Goal: Navigation & Orientation: Find specific page/section

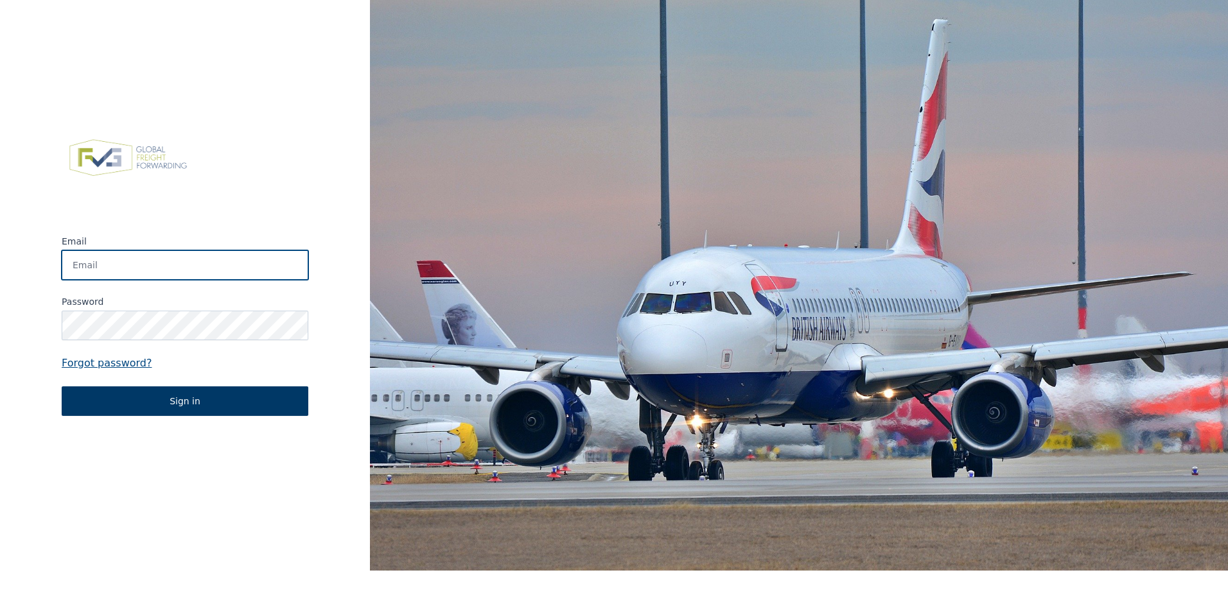
type input "[EMAIL_ADDRESS][PERSON_NAME][DOMAIN_NAME]"
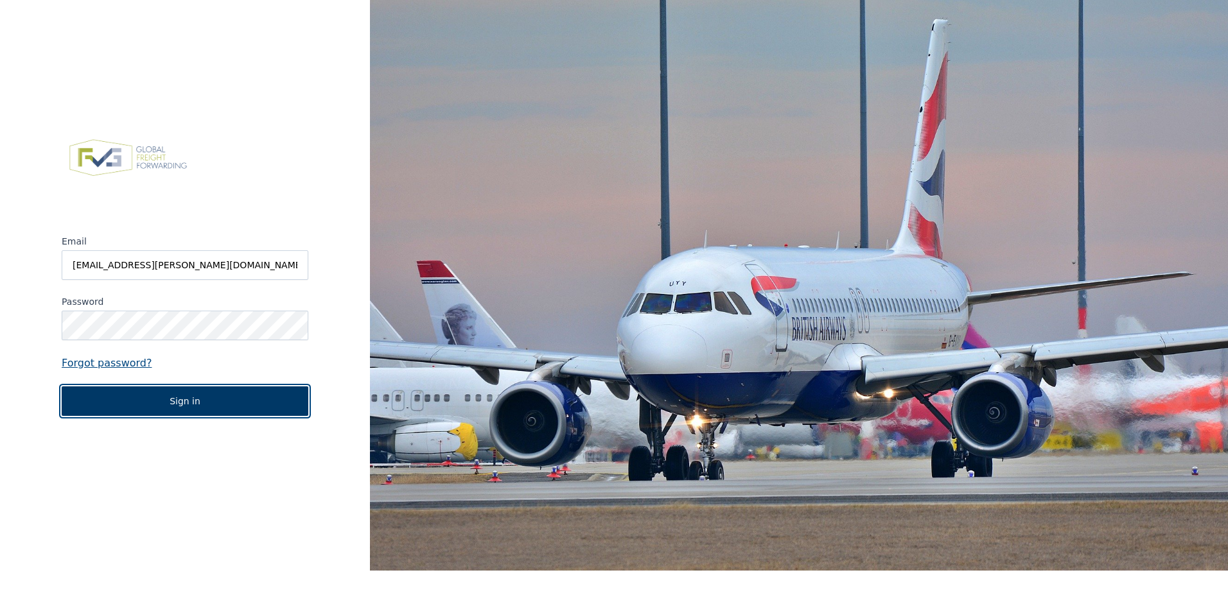
click at [177, 405] on button "Sign in" at bounding box center [185, 402] width 247 height 30
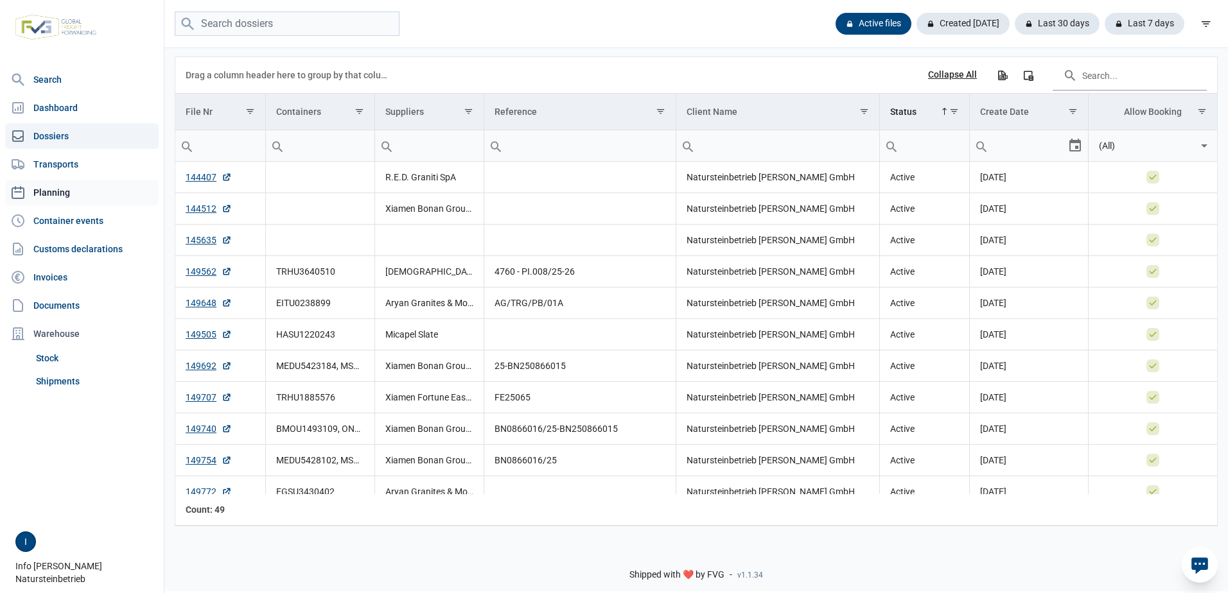
click at [55, 186] on link "Planning" at bounding box center [81, 193] width 153 height 26
